Goal: Communication & Community: Share content

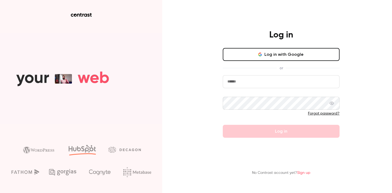
type input "**********"
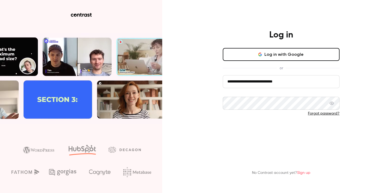
click at [289, 134] on button "Log in" at bounding box center [281, 131] width 117 height 13
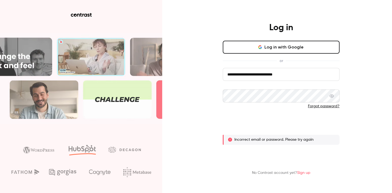
click at [300, 122] on button "Log in" at bounding box center [281, 124] width 117 height 13
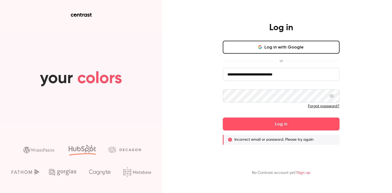
click at [223, 90] on div at bounding box center [223, 90] width 0 height 0
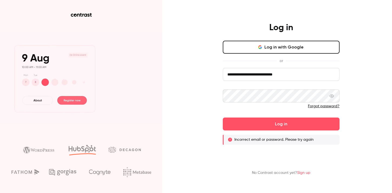
click at [333, 108] on link "Forgot password?" at bounding box center [324, 107] width 32 height 4
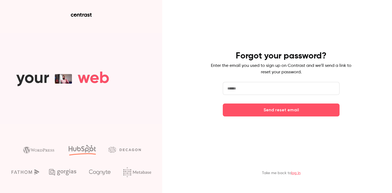
type input "**********"
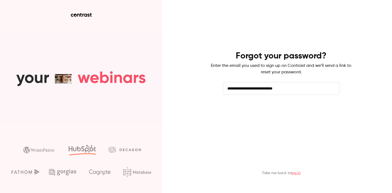
click at [316, 116] on button "Send reset email" at bounding box center [281, 110] width 117 height 13
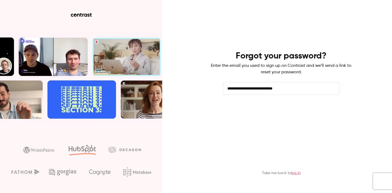
click at [276, 113] on button "Send reset email" at bounding box center [281, 110] width 117 height 13
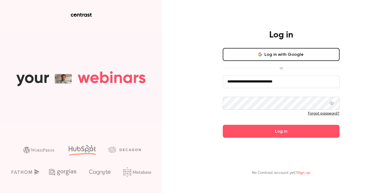
drag, startPoint x: 285, startPoint y: 56, endPoint x: 289, endPoint y: 79, distance: 24.0
click at [288, 76] on div "**********" at bounding box center [281, 93] width 117 height 90
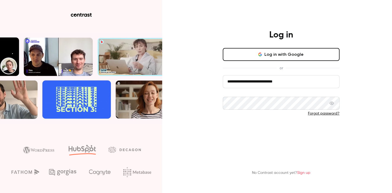
click at [290, 134] on button "Log in" at bounding box center [281, 131] width 117 height 13
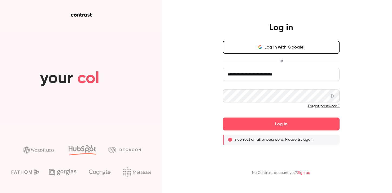
click at [321, 108] on link "Forgot password?" at bounding box center [324, 107] width 32 height 4
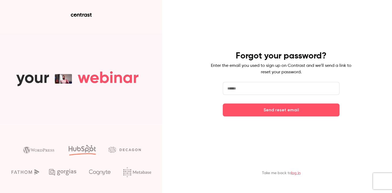
type input "**********"
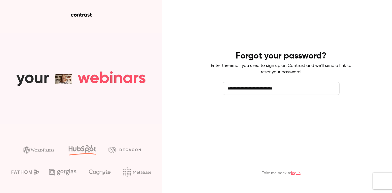
click at [291, 112] on button "Send reset email" at bounding box center [281, 110] width 117 height 13
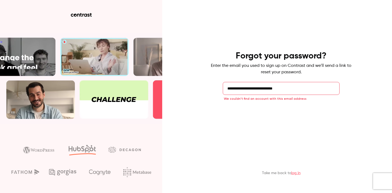
click at [298, 110] on button "Send reset email" at bounding box center [281, 110] width 117 height 13
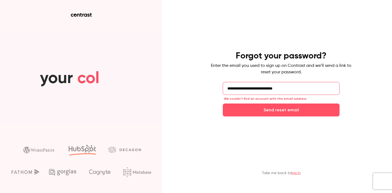
click at [300, 173] on link "log in" at bounding box center [295, 174] width 9 height 4
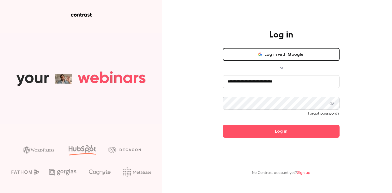
click at [287, 57] on button "Log in with Google" at bounding box center [281, 54] width 117 height 13
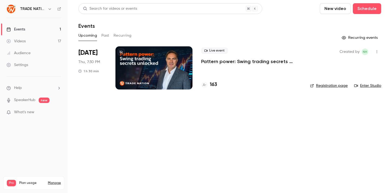
click at [82, 36] on button "Upcoming" at bounding box center [87, 35] width 19 height 9
click at [27, 30] on link "Events 1" at bounding box center [34, 30] width 68 height 12
click at [167, 63] on div at bounding box center [153, 67] width 77 height 43
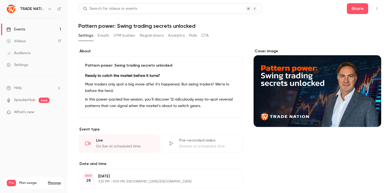
click at [376, 10] on icon "button" at bounding box center [376, 8] width 1 height 3
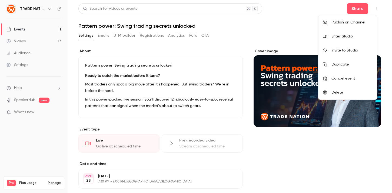
click at [352, 53] on li "Invite to Studio" at bounding box center [347, 50] width 58 height 14
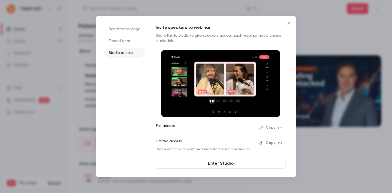
click at [225, 164] on link "Enter Studio" at bounding box center [221, 163] width 130 height 11
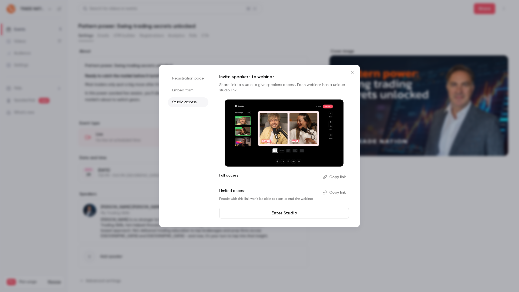
click at [351, 72] on icon "Close" at bounding box center [352, 72] width 2 height 2
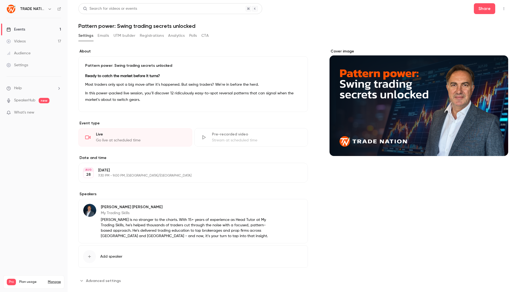
click at [29, 28] on link "Events 1" at bounding box center [34, 30] width 68 height 12
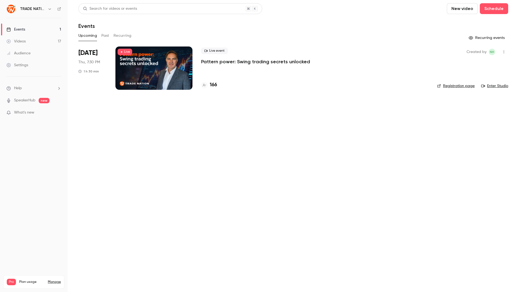
click at [391, 51] on icon "button" at bounding box center [503, 52] width 4 height 4
click at [391, 153] on div at bounding box center [259, 146] width 519 height 292
click at [391, 52] on icon "button" at bounding box center [503, 52] width 4 height 4
click at [391, 62] on li "Share" at bounding box center [478, 66] width 58 height 14
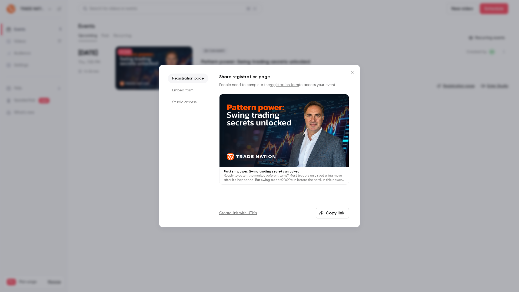
click at [332, 193] on button "Copy link" at bounding box center [331, 212] width 33 height 11
